Goal: Task Accomplishment & Management: Manage account settings

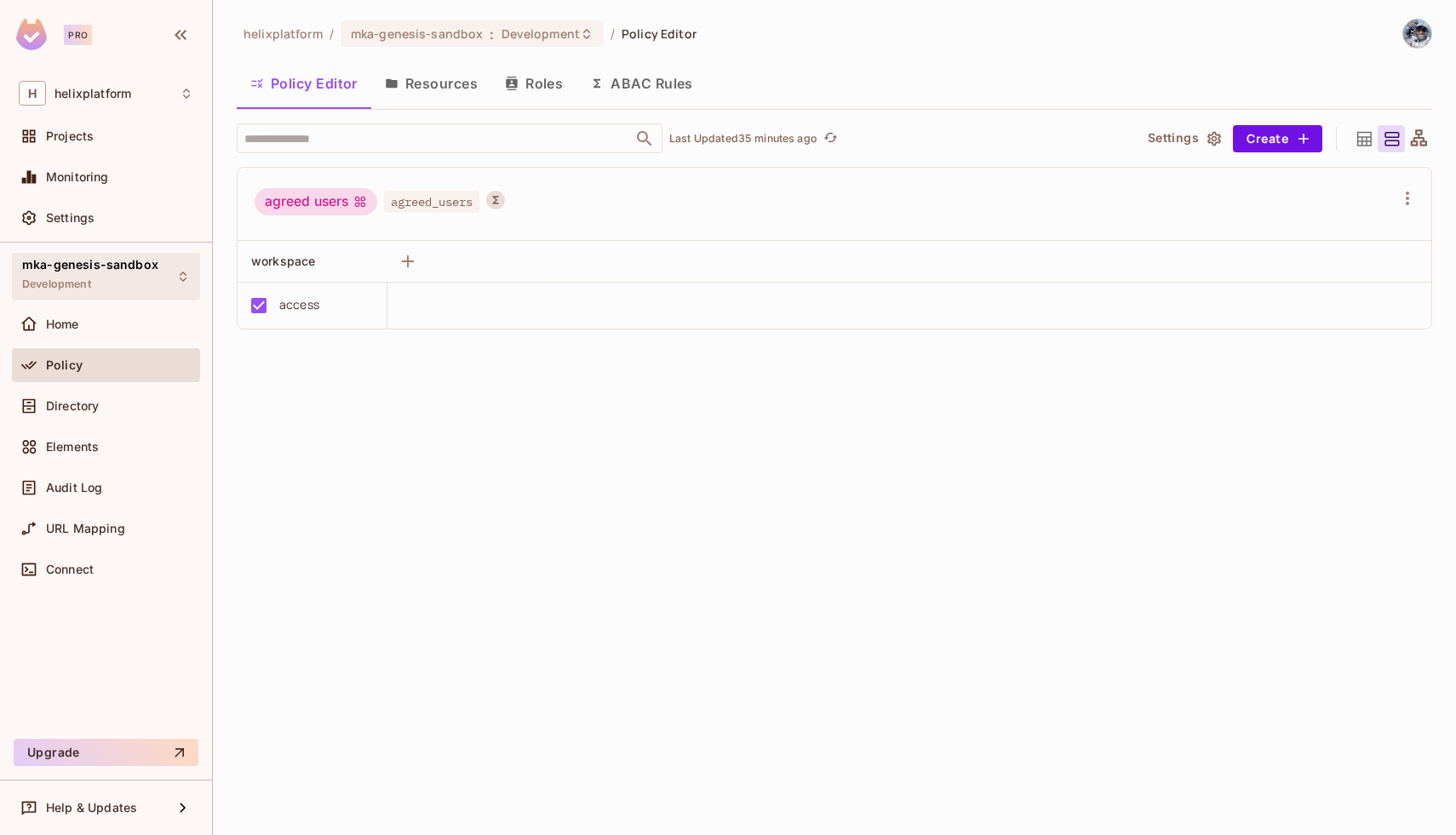
click at [110, 254] on div "mka-genesis-sandbox Development" at bounding box center [106, 276] width 188 height 47
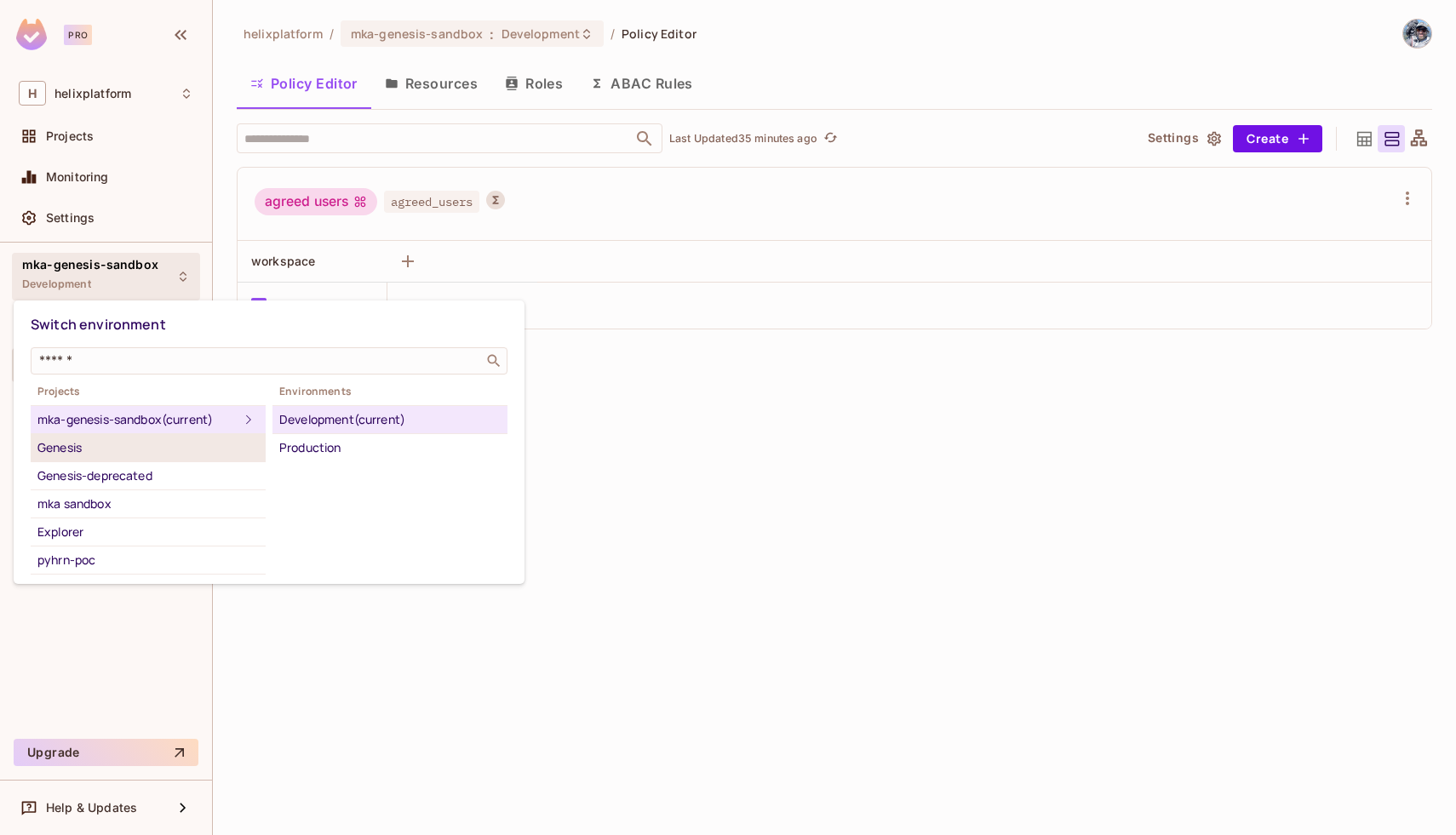
click at [119, 450] on div "Genesis" at bounding box center [148, 448] width 222 height 21
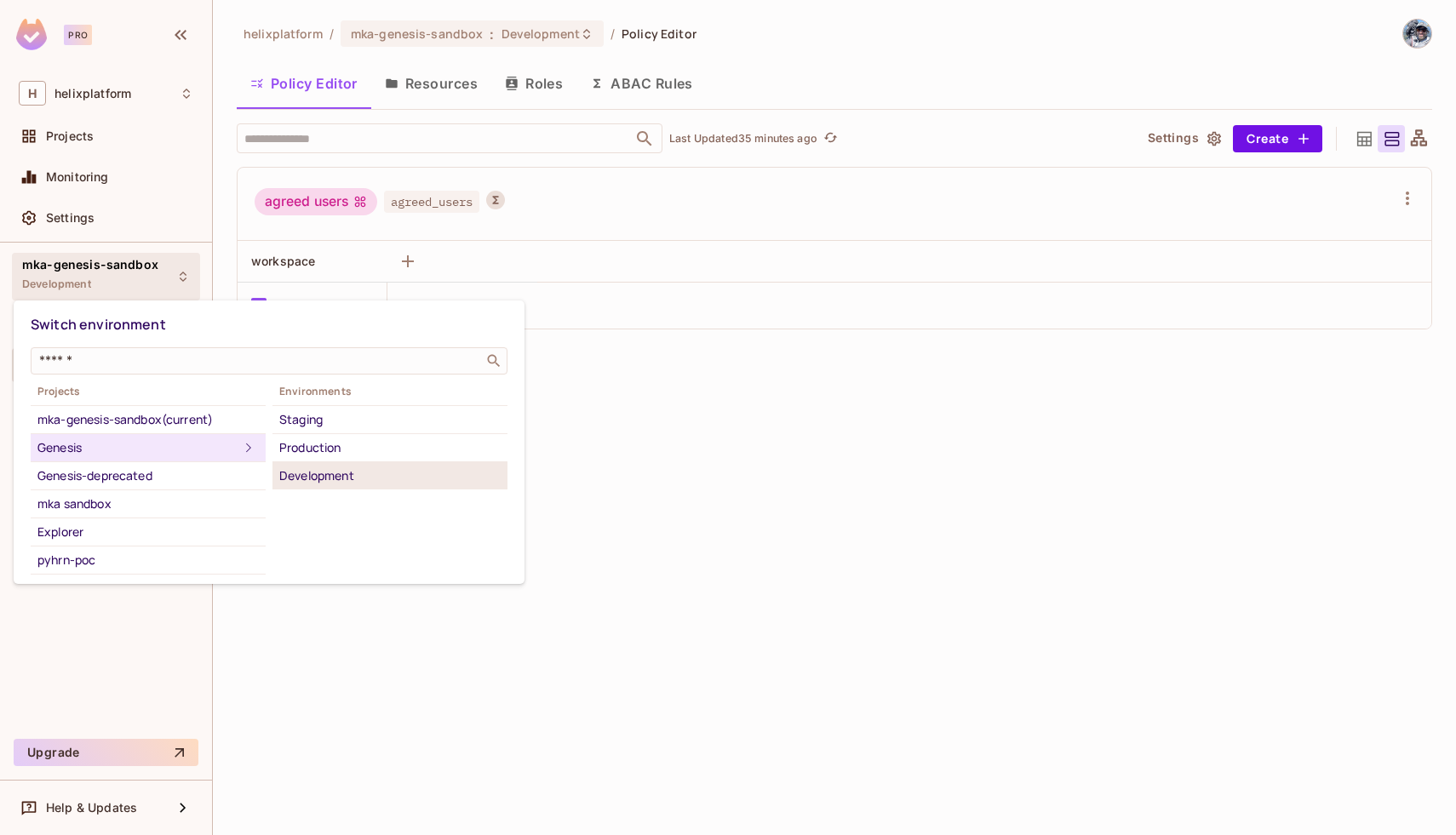
click at [300, 479] on div "Development" at bounding box center [390, 476] width 222 height 21
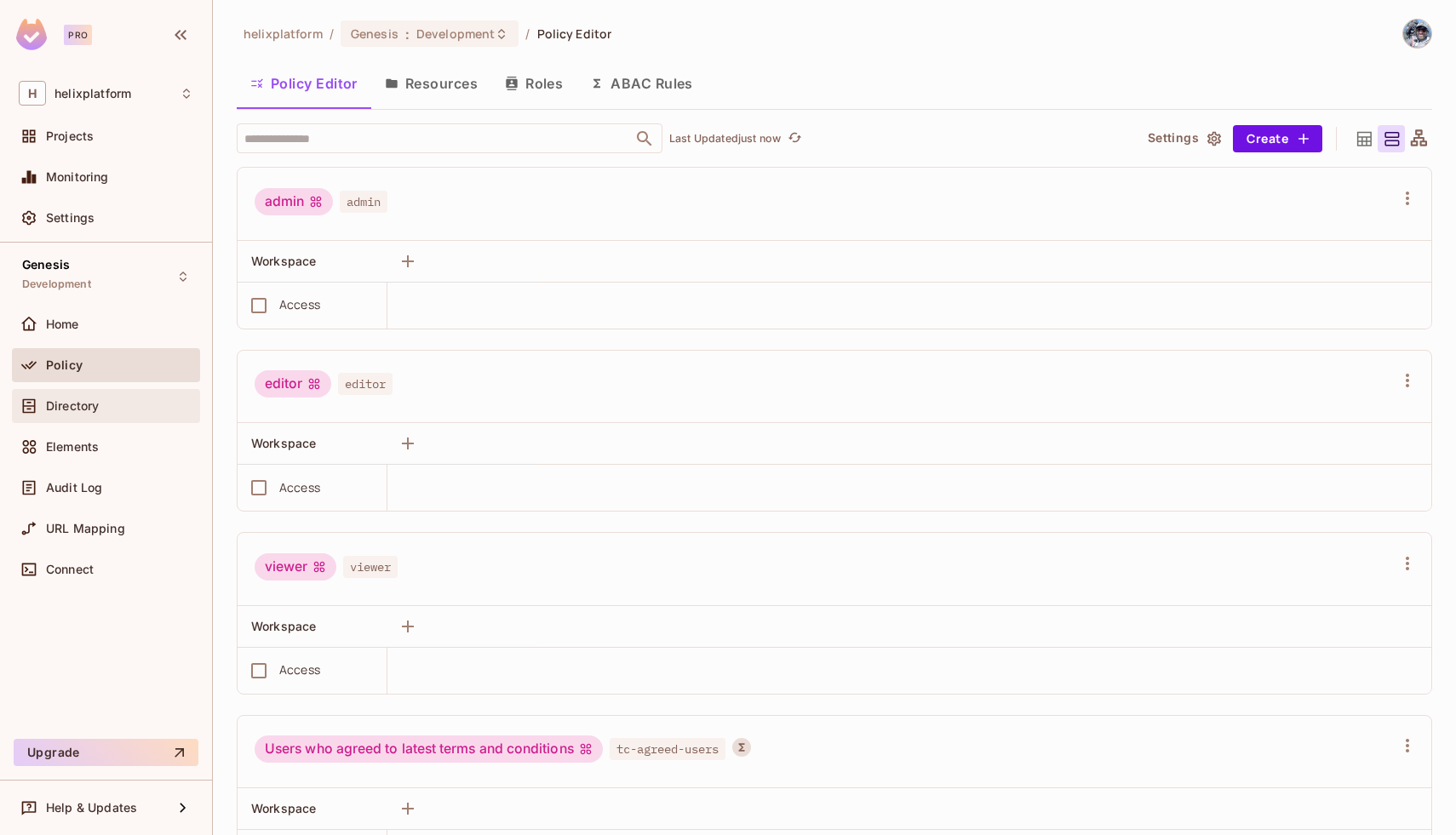
click at [90, 415] on div "Directory" at bounding box center [106, 406] width 188 height 34
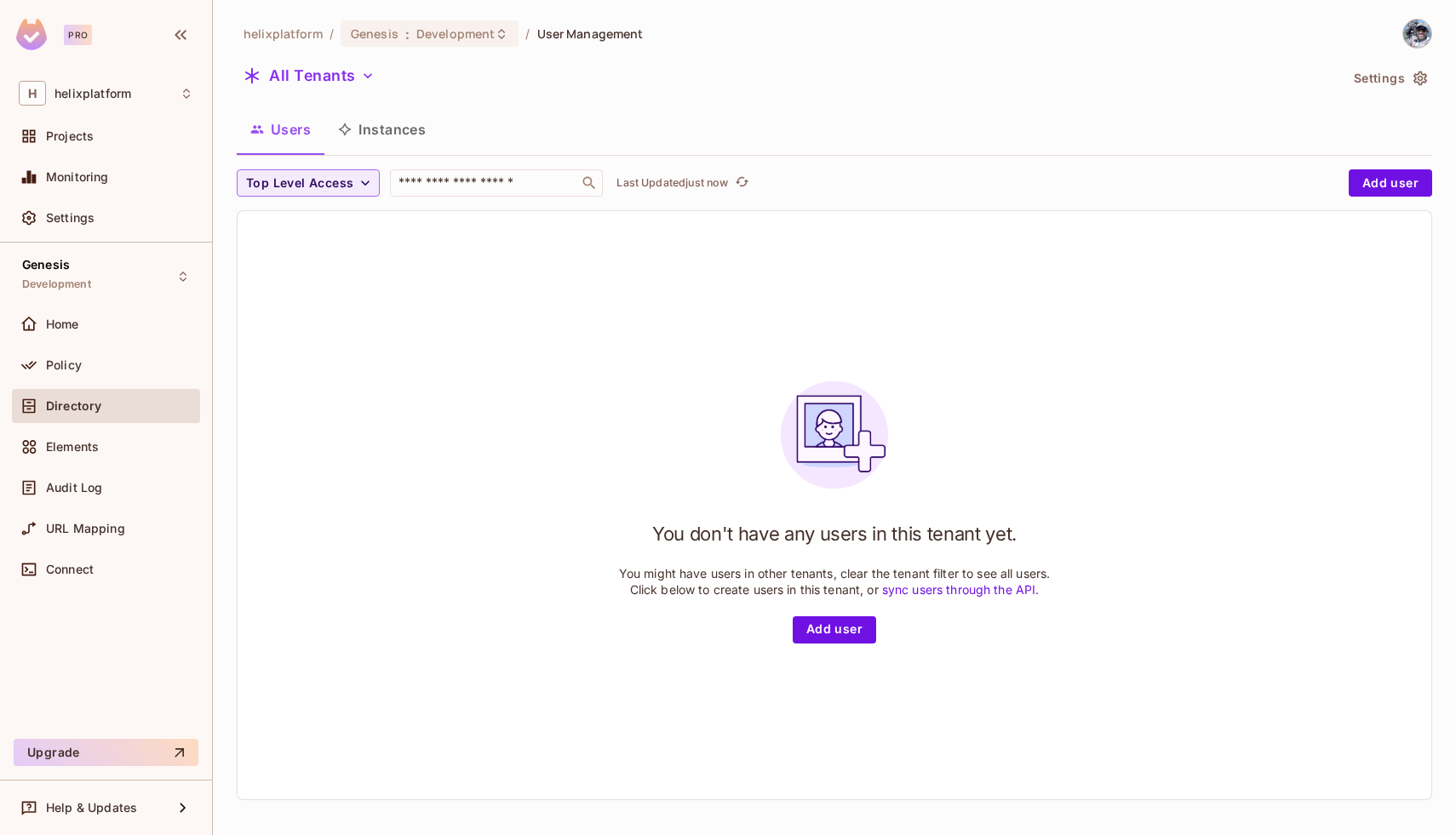
click at [1393, 76] on button "Settings" at bounding box center [1390, 79] width 85 height 27
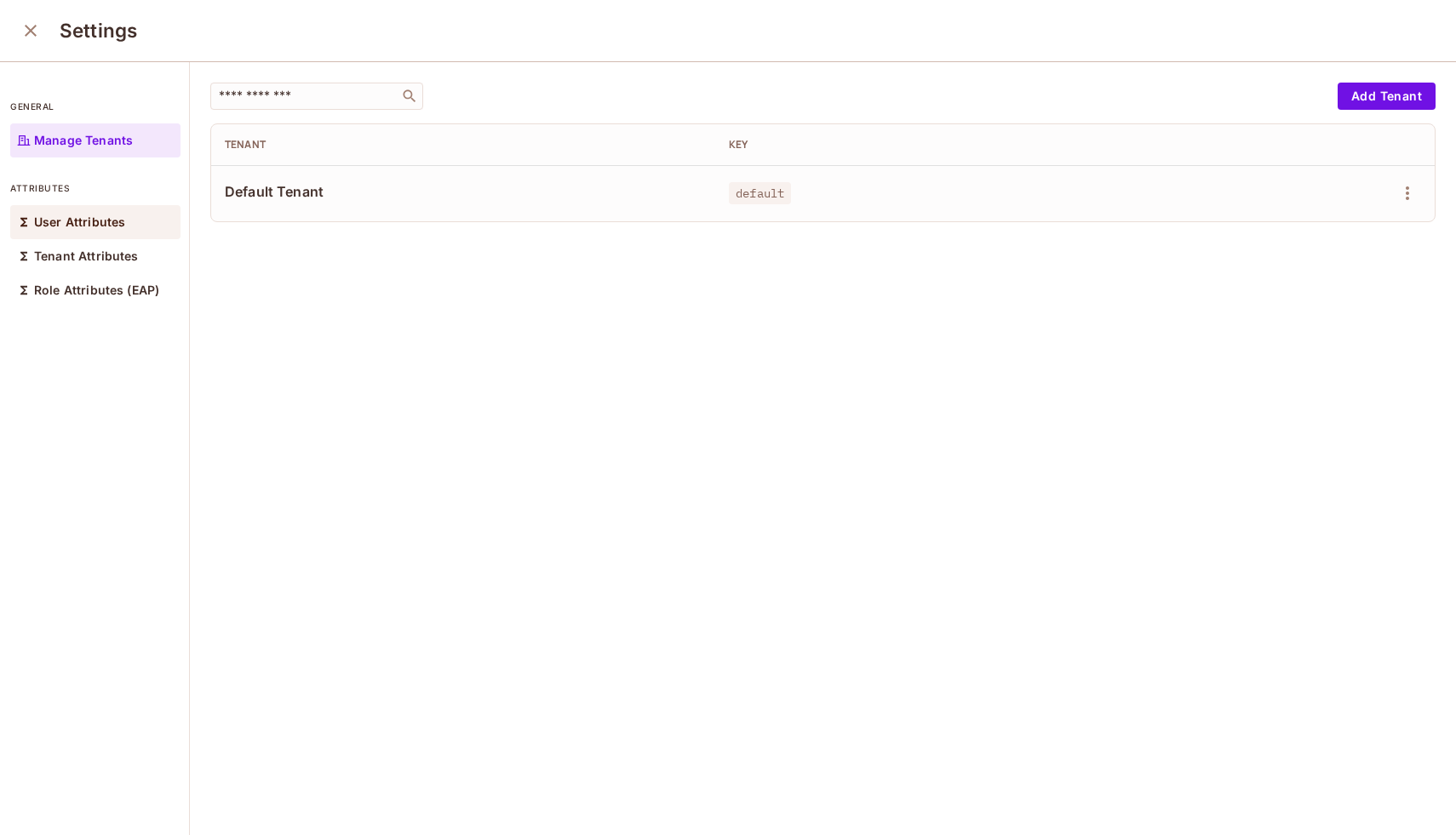
click at [71, 228] on p "User Attributes" at bounding box center [80, 222] width 91 height 14
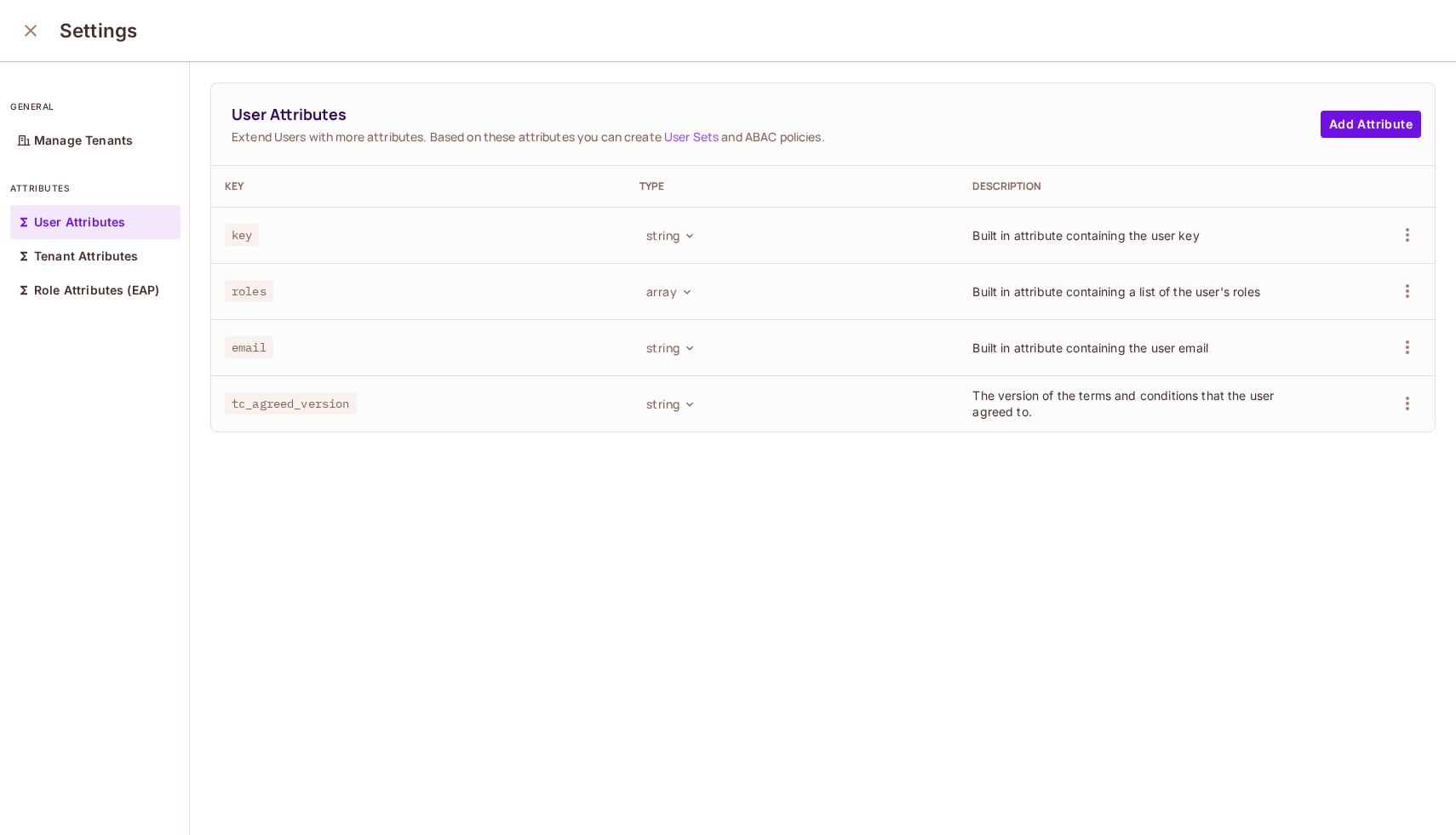
click at [523, 536] on div "User Attributes Extend Users with more attributes. Based on these attributes yo…" at bounding box center [823, 450] width 1266 height 774
